Goal: Information Seeking & Learning: Stay updated

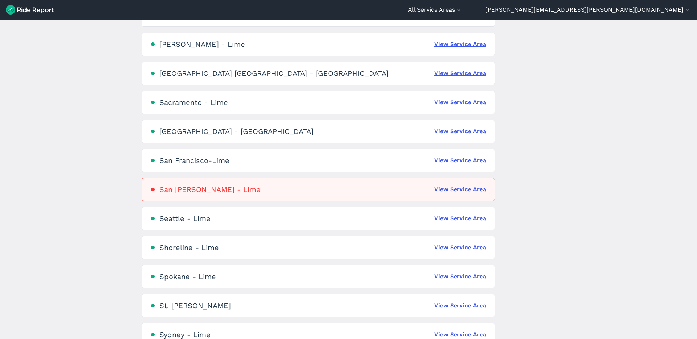
scroll to position [1233, 0]
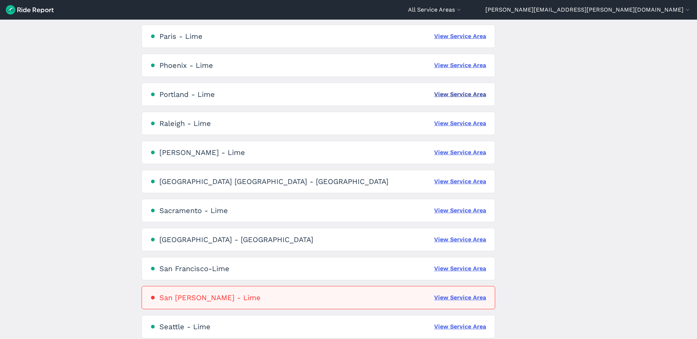
click at [470, 97] on link "View Service Area" at bounding box center [460, 94] width 52 height 9
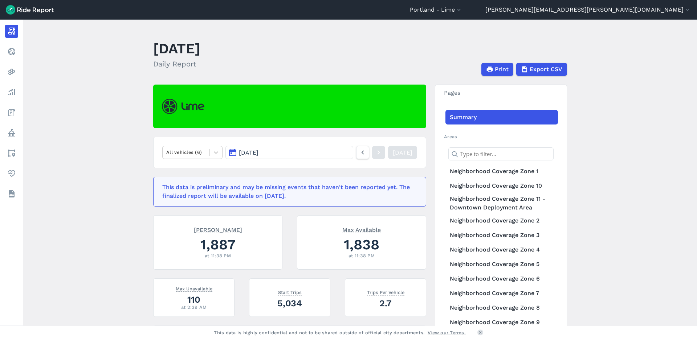
click at [282, 156] on button "[DATE]" at bounding box center [289, 152] width 128 height 13
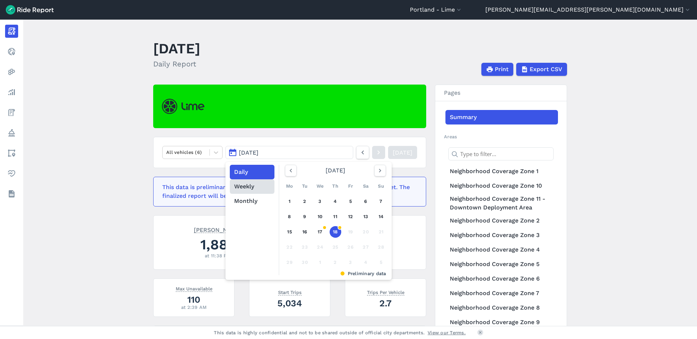
click at [258, 184] on button "Weekly" at bounding box center [252, 186] width 45 height 15
click at [292, 172] on icon "button" at bounding box center [290, 170] width 7 height 7
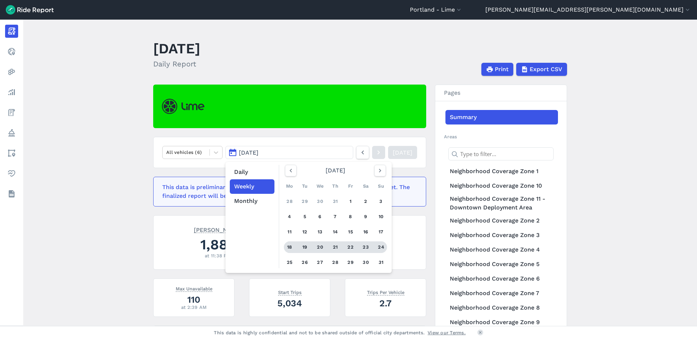
click at [290, 246] on div "18" at bounding box center [290, 247] width 12 height 12
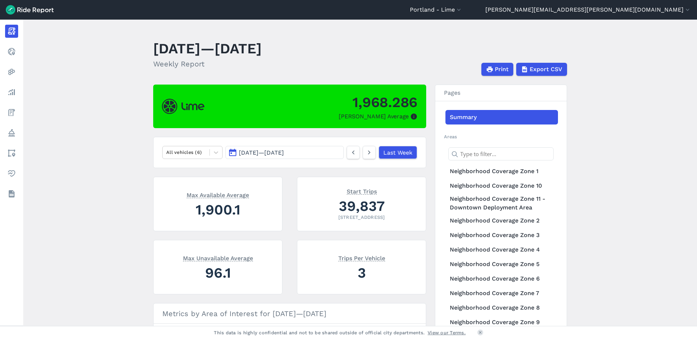
click at [327, 150] on button "[DATE] — [DATE]" at bounding box center [284, 152] width 118 height 13
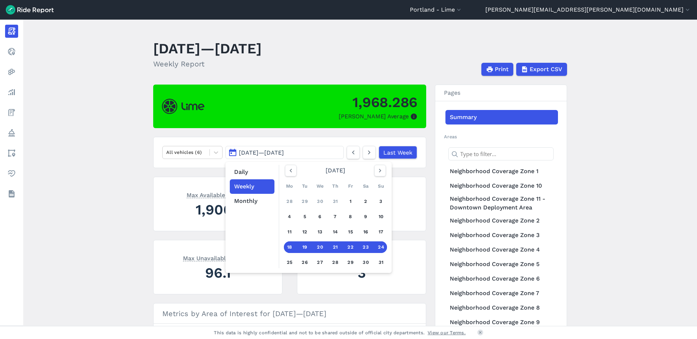
click at [139, 180] on main "[DATE]—[DATE] Weekly Report Print Export CSV 1,968.286 Max Parked Average All v…" at bounding box center [359, 173] width 673 height 306
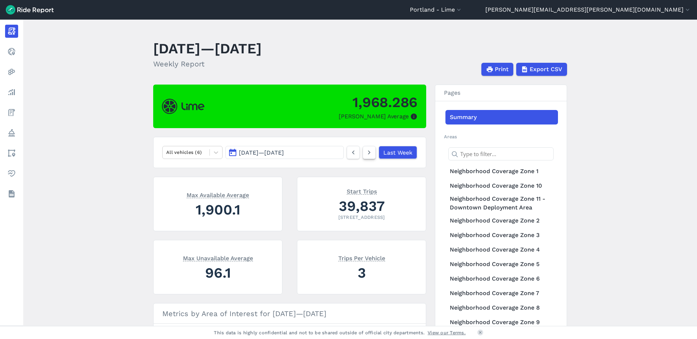
click at [368, 155] on icon at bounding box center [369, 152] width 8 height 9
click at [369, 152] on icon at bounding box center [369, 152] width 8 height 9
click at [370, 154] on icon at bounding box center [369, 152] width 8 height 9
click at [352, 149] on icon at bounding box center [353, 152] width 8 height 9
click at [349, 155] on icon at bounding box center [353, 152] width 8 height 9
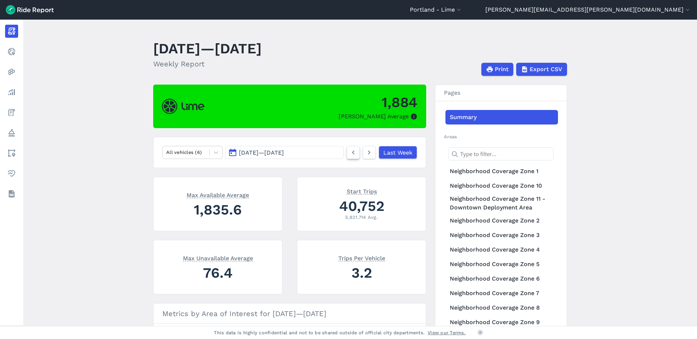
click at [356, 152] on link at bounding box center [352, 152] width 13 height 13
